Goal: Task Accomplishment & Management: Manage account settings

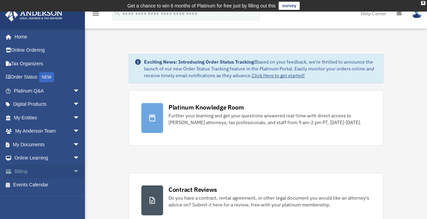
click at [43, 168] on link "Billing arrow_drop_down" at bounding box center [47, 171] width 85 height 14
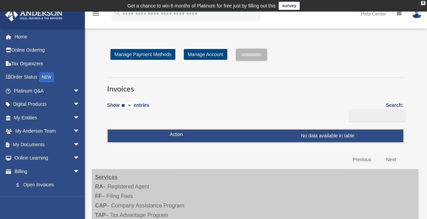
scroll to position [1, 0]
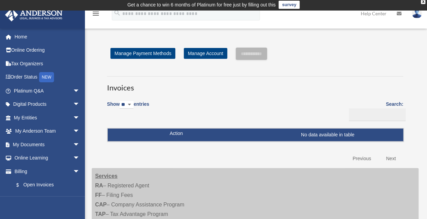
click at [365, 158] on link "Previous" at bounding box center [361, 158] width 29 height 14
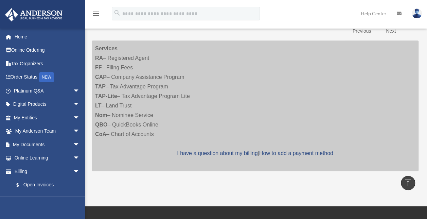
scroll to position [0, 0]
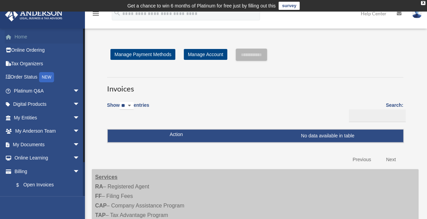
click at [24, 38] on link "Home" at bounding box center [47, 37] width 85 height 14
click at [24, 39] on link "Home" at bounding box center [47, 37] width 85 height 14
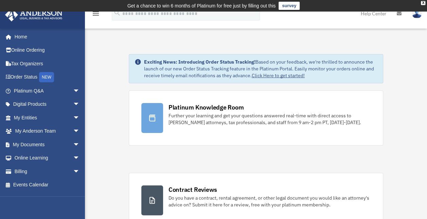
click at [416, 16] on img at bounding box center [416, 13] width 10 height 10
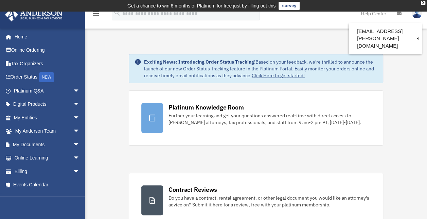
click at [97, 12] on icon "menu" at bounding box center [96, 14] width 8 height 8
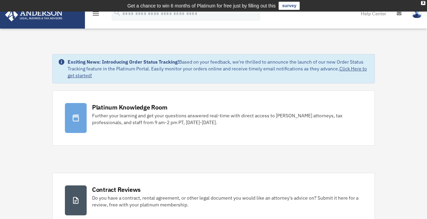
click at [93, 14] on icon "menu" at bounding box center [96, 14] width 8 height 8
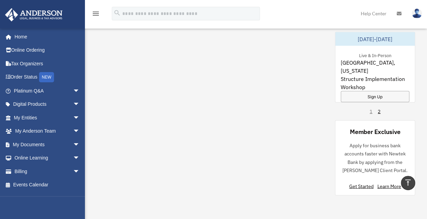
scroll to position [559, 0]
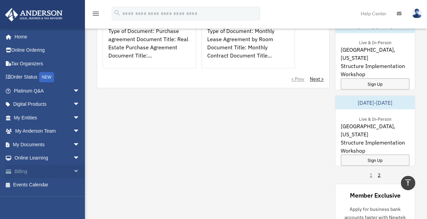
click at [73, 170] on span "arrow_drop_down" at bounding box center [80, 171] width 14 height 14
click at [43, 187] on link "$ Open Invoices" at bounding box center [50, 185] width 80 height 14
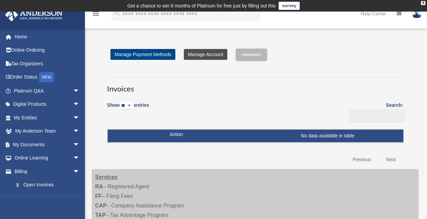
click at [196, 55] on link "Manage Account" at bounding box center [205, 54] width 43 height 11
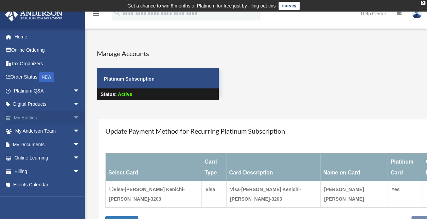
click at [37, 121] on link "My Entities arrow_drop_down" at bounding box center [47, 118] width 85 height 14
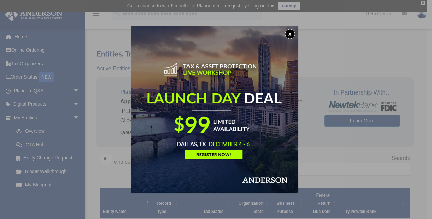
click at [291, 35] on button "x" at bounding box center [290, 34] width 10 height 10
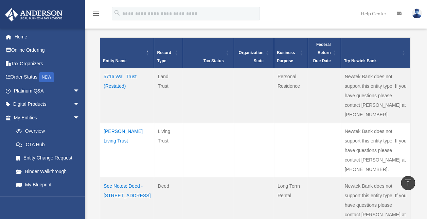
scroll to position [148, 0]
